Goal: Task Accomplishment & Management: Manage account settings

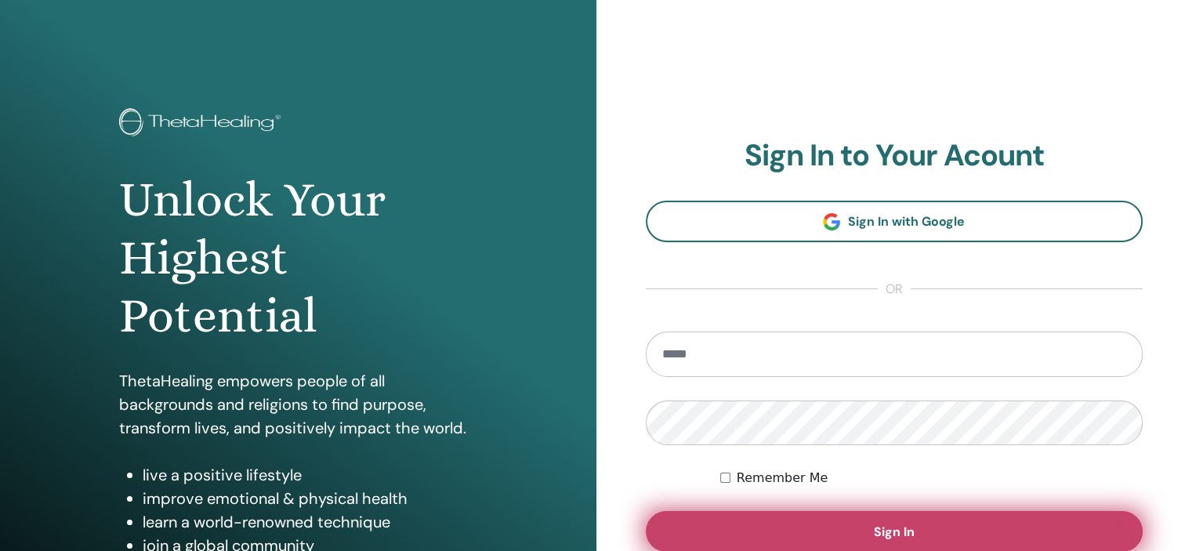
type input "**********"
click at [839, 526] on button "Sign In" at bounding box center [895, 531] width 498 height 41
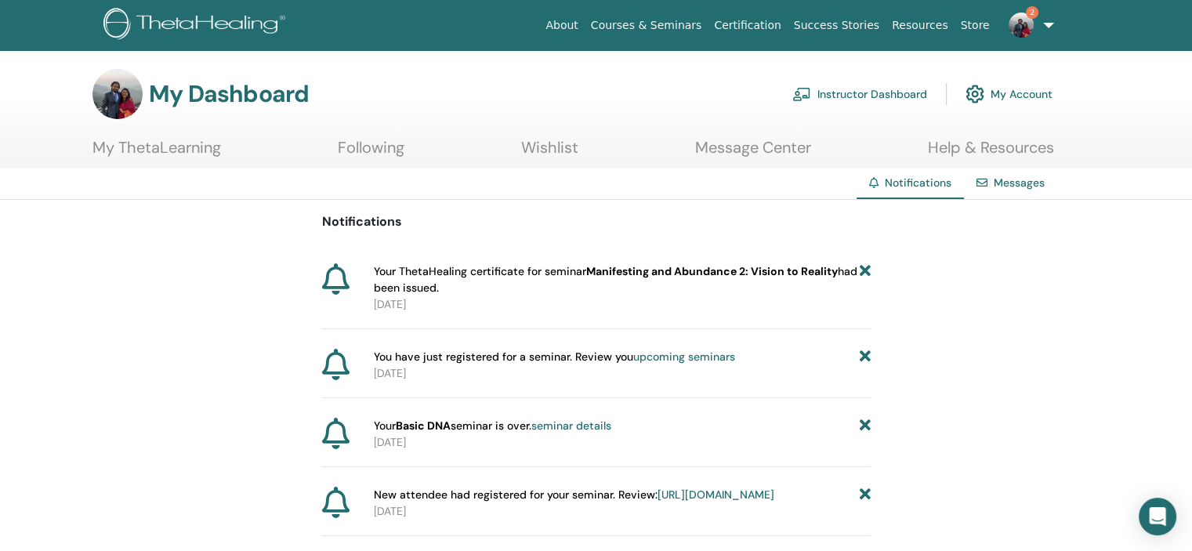
click at [469, 272] on span "Your ThetaHealing certificate for seminar Manifesting and Abundance 2: Vision t…" at bounding box center [617, 279] width 486 height 33
click at [405, 305] on p "2025-09-28" at bounding box center [622, 304] width 497 height 16
click at [921, 141] on ul "My ThetaLearning Following Wishlist Message Center Help & Resources" at bounding box center [572, 153] width 961 height 31
click at [752, 143] on link "Message Center" at bounding box center [753, 153] width 116 height 31
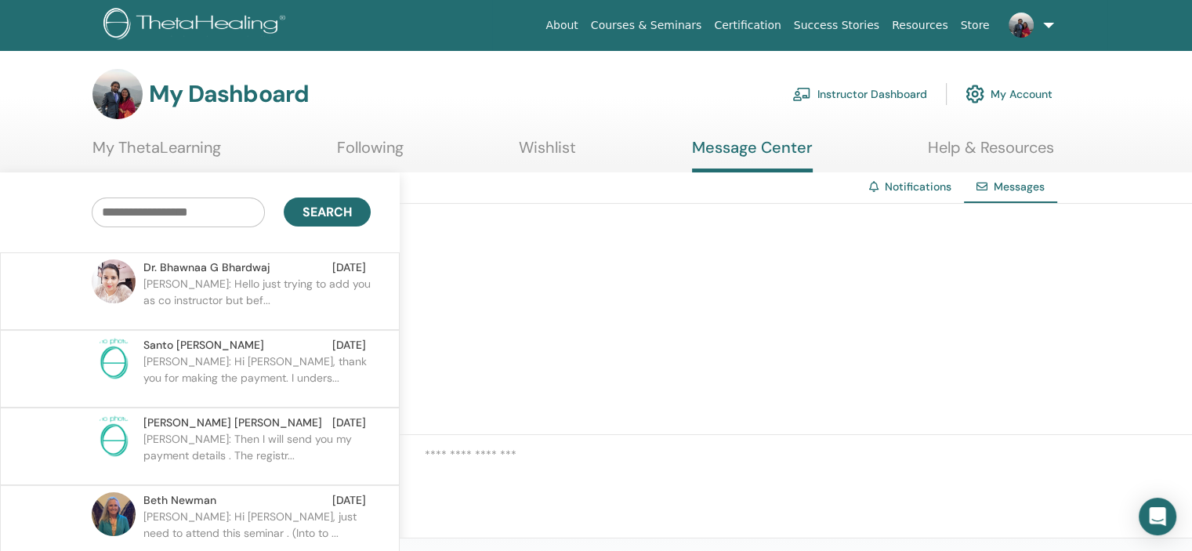
click at [561, 151] on link "Wishlist" at bounding box center [547, 153] width 57 height 31
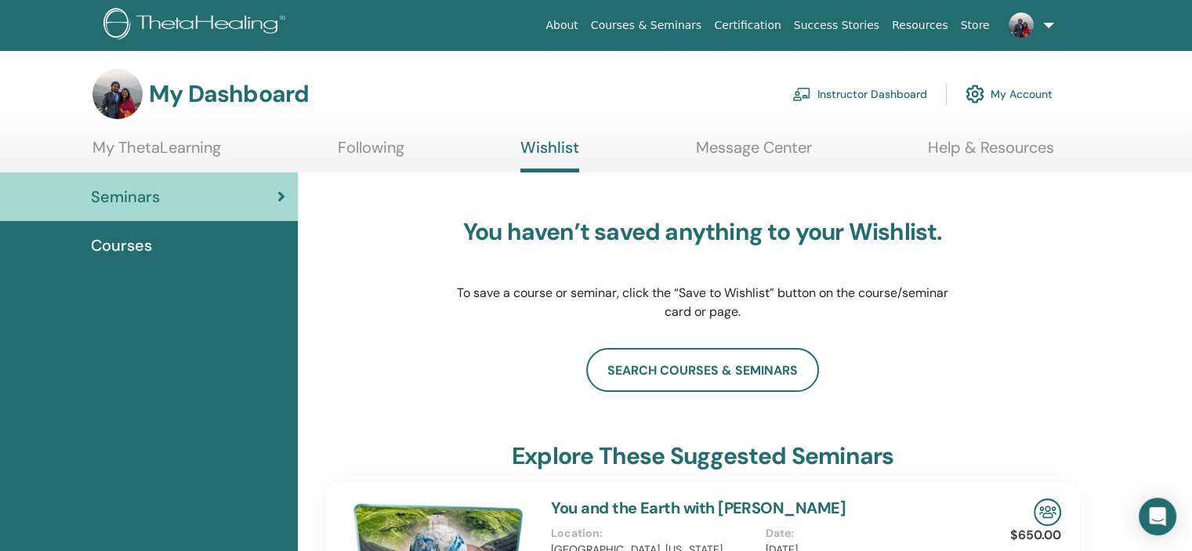
click at [201, 152] on link "My ThetaLearning" at bounding box center [156, 153] width 129 height 31
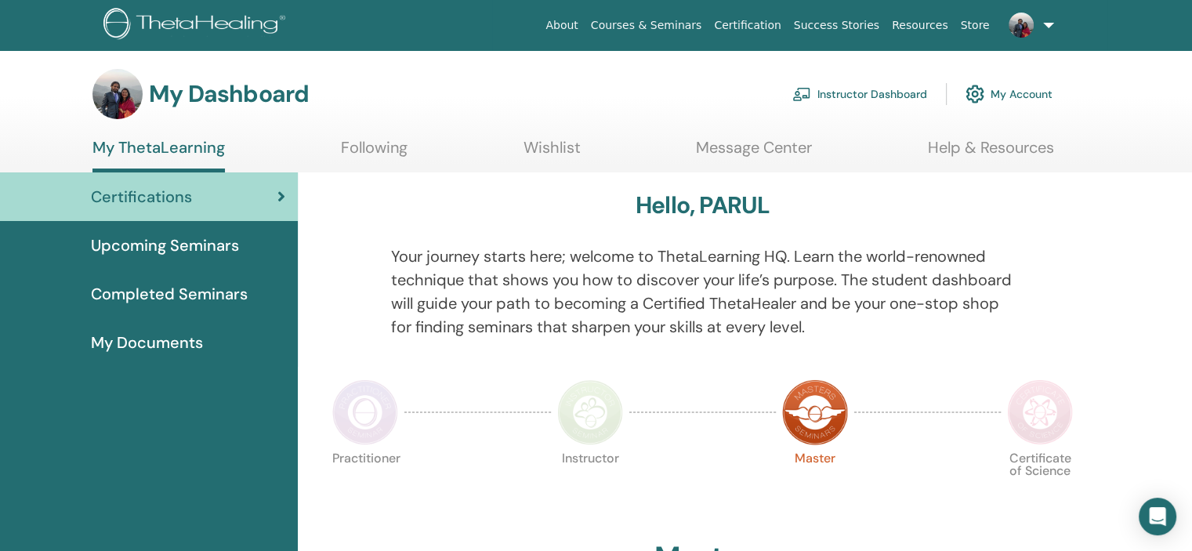
click at [187, 302] on span "Completed Seminars" at bounding box center [169, 294] width 157 height 24
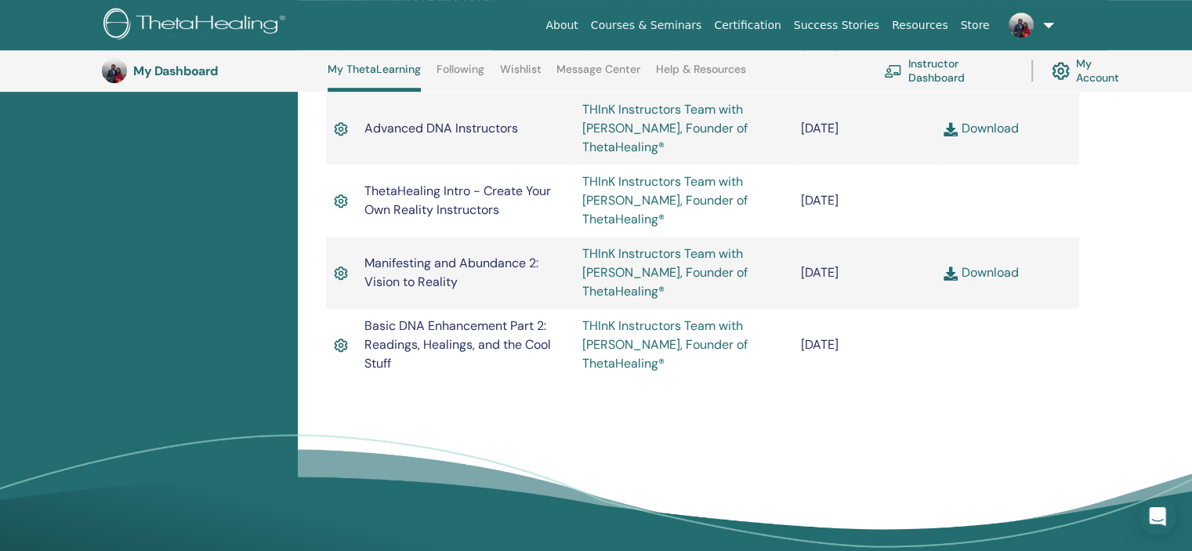
scroll to position [958, 0]
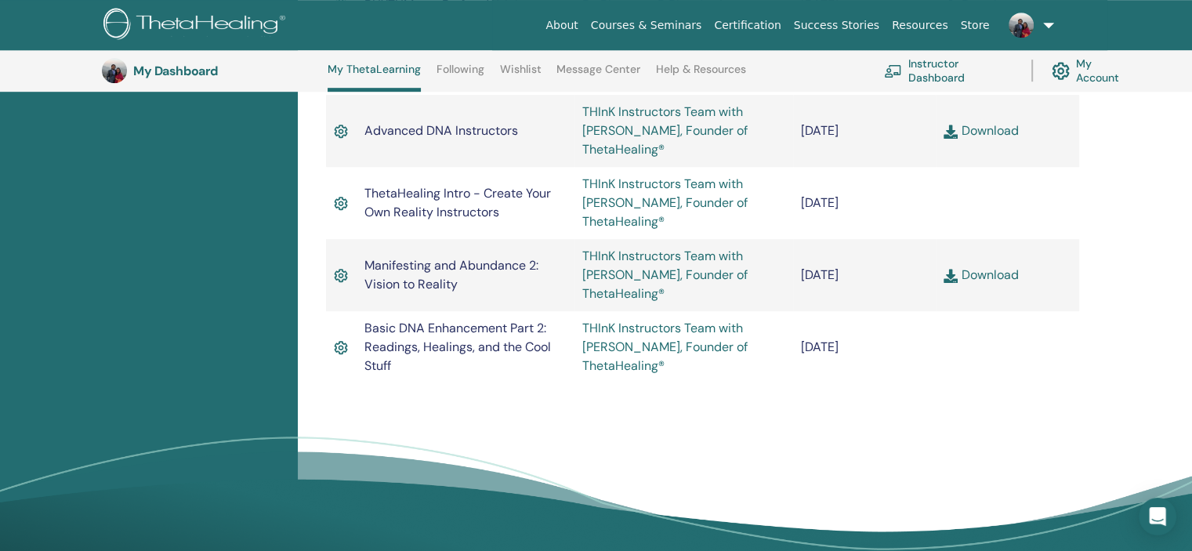
click at [962, 281] on link "Download" at bounding box center [980, 274] width 74 height 16
click at [950, 279] on img at bounding box center [950, 276] width 14 height 14
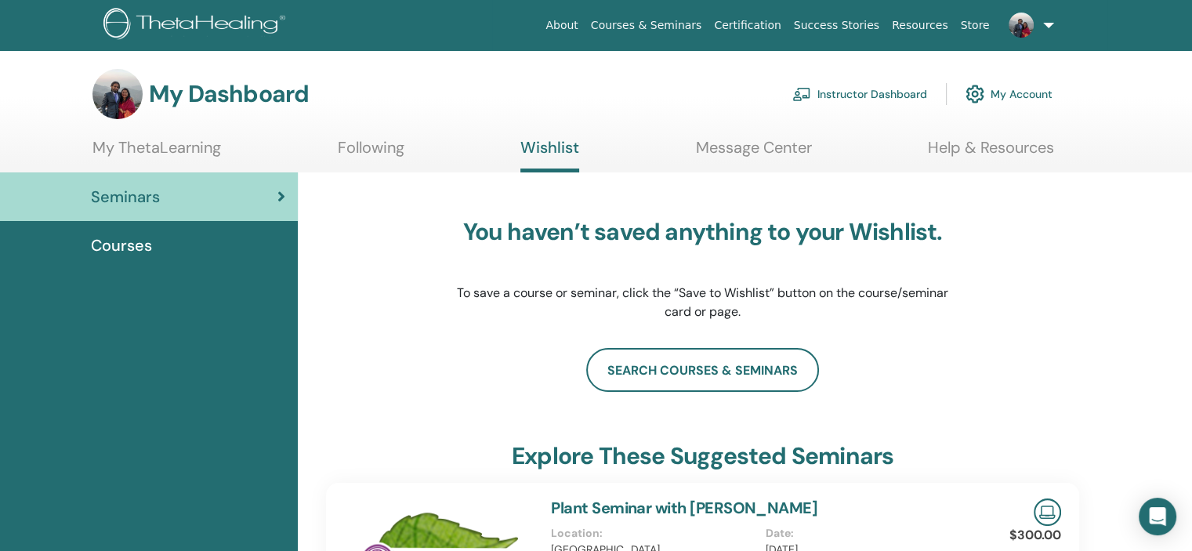
click at [904, 97] on link "Instructor Dashboard" at bounding box center [859, 94] width 135 height 34
